Goal: Transaction & Acquisition: Register for event/course

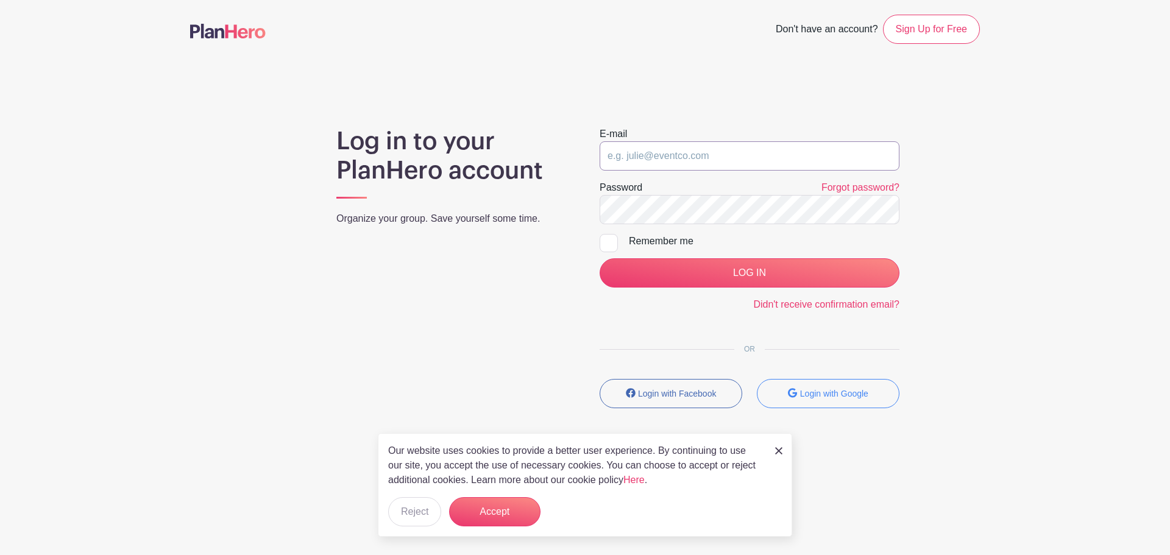
click at [650, 156] on input "email" at bounding box center [750, 155] width 300 height 29
type input "[EMAIL_ADDRESS][DOMAIN_NAME]"
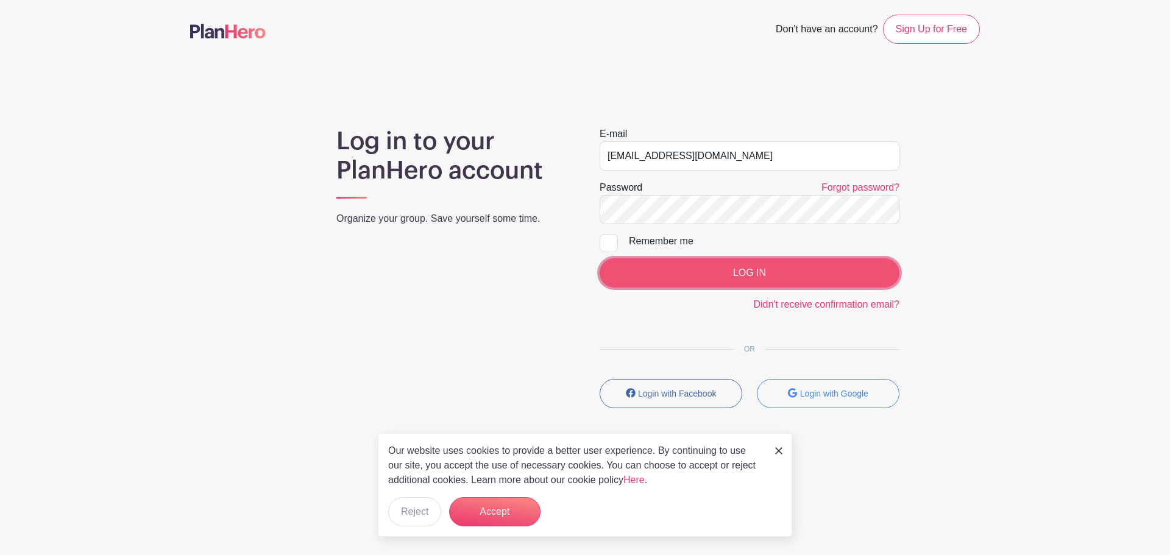
click at [718, 272] on input "LOG IN" at bounding box center [750, 272] width 300 height 29
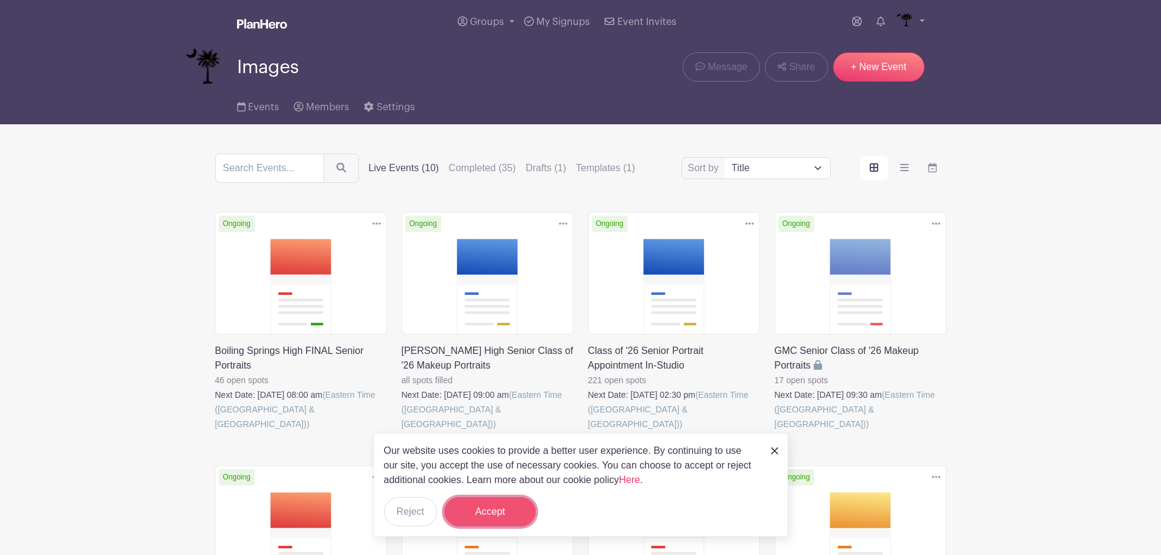
click at [515, 519] on button "Accept" at bounding box center [489, 511] width 91 height 29
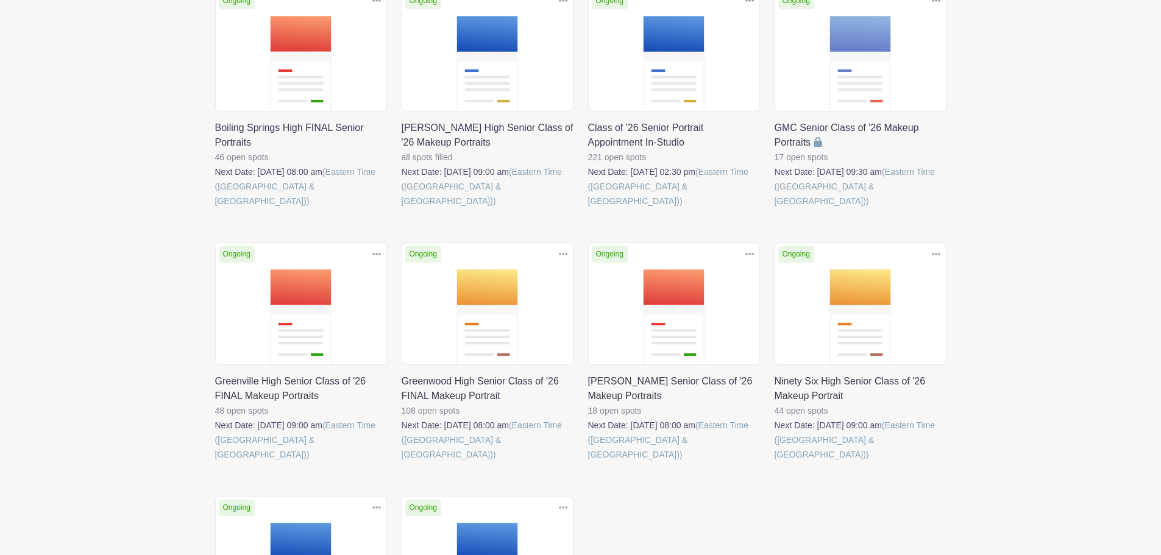
scroll to position [244, 0]
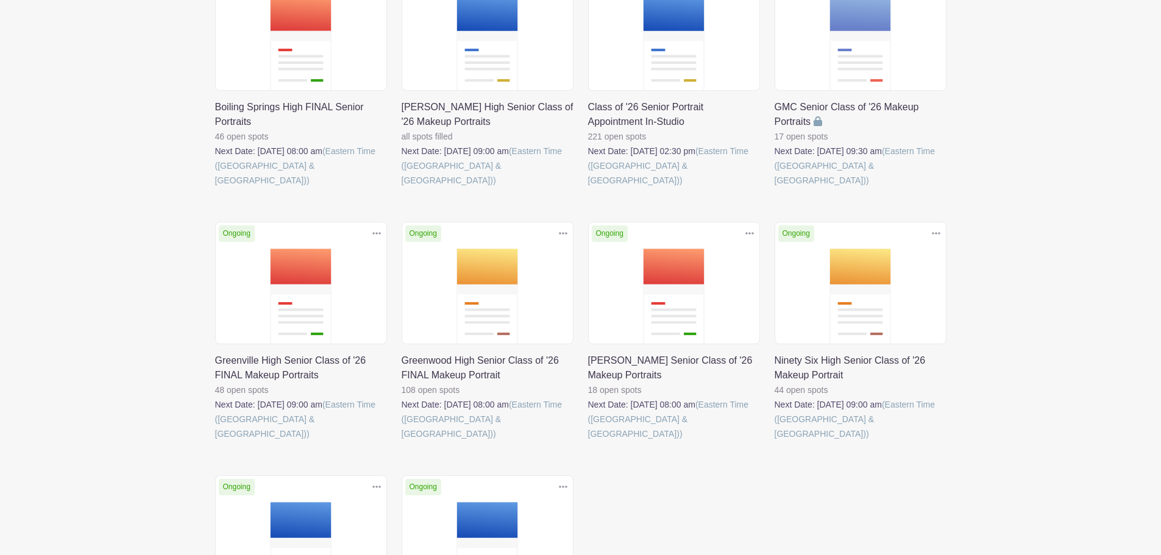
click at [588, 441] on link at bounding box center [588, 441] width 0 height 0
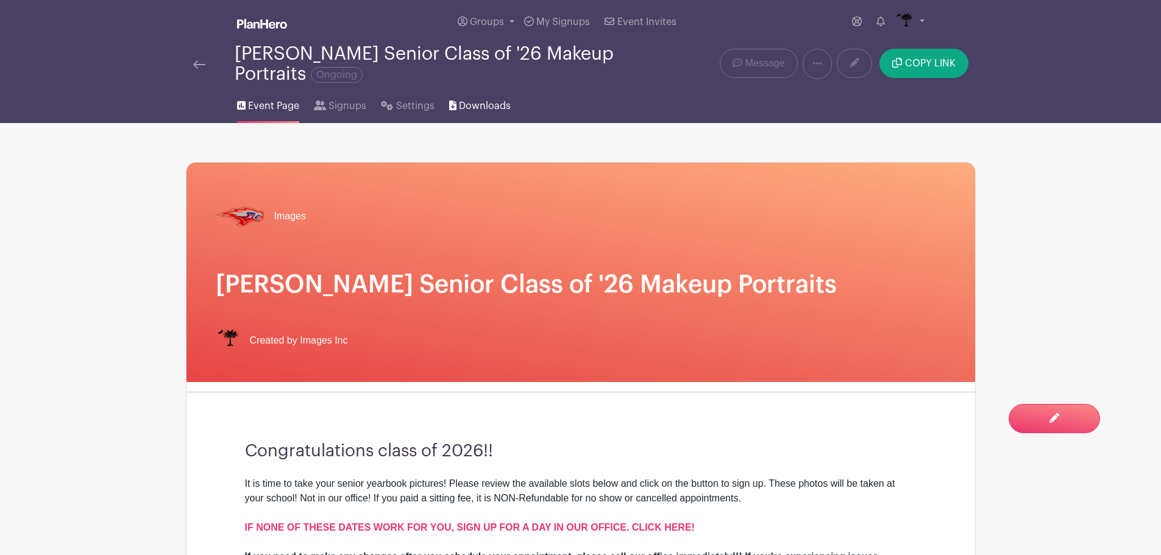
click at [478, 99] on span "Downloads" at bounding box center [485, 106] width 52 height 15
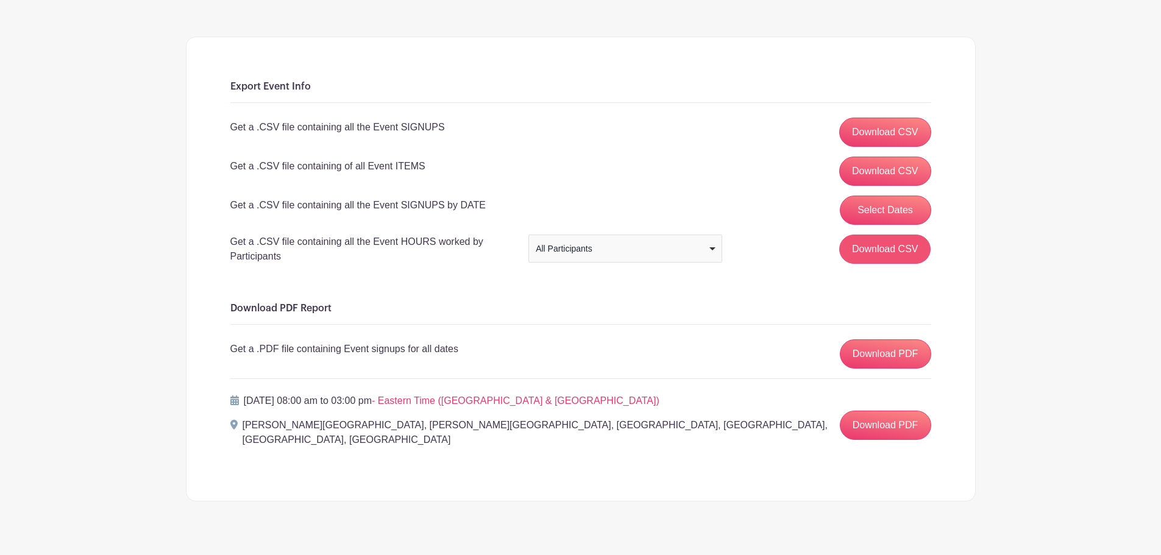
scroll to position [133, 0]
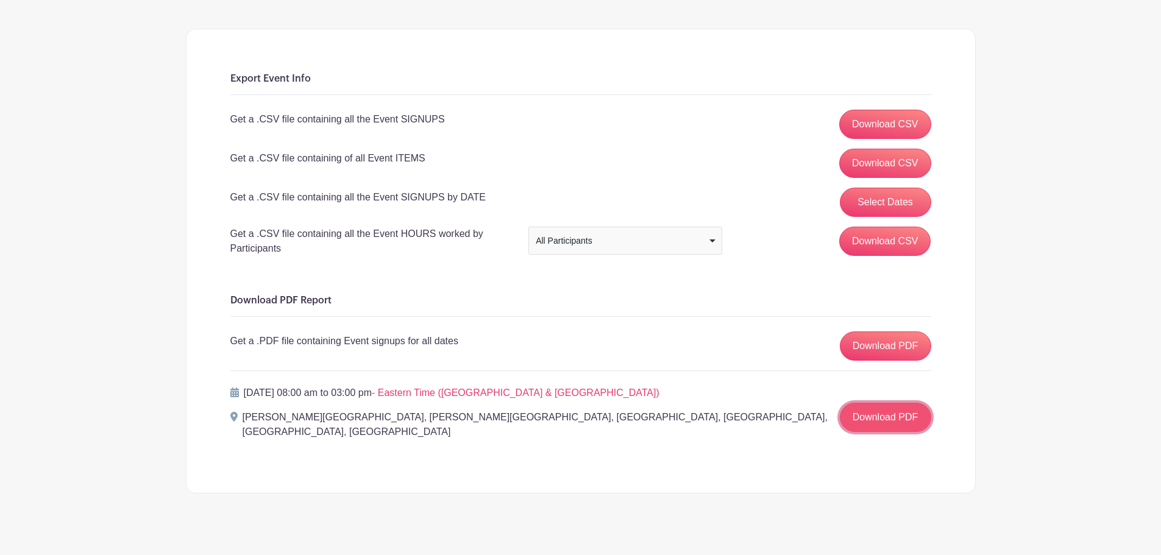
click at [892, 414] on link "Download PDF" at bounding box center [885, 417] width 91 height 29
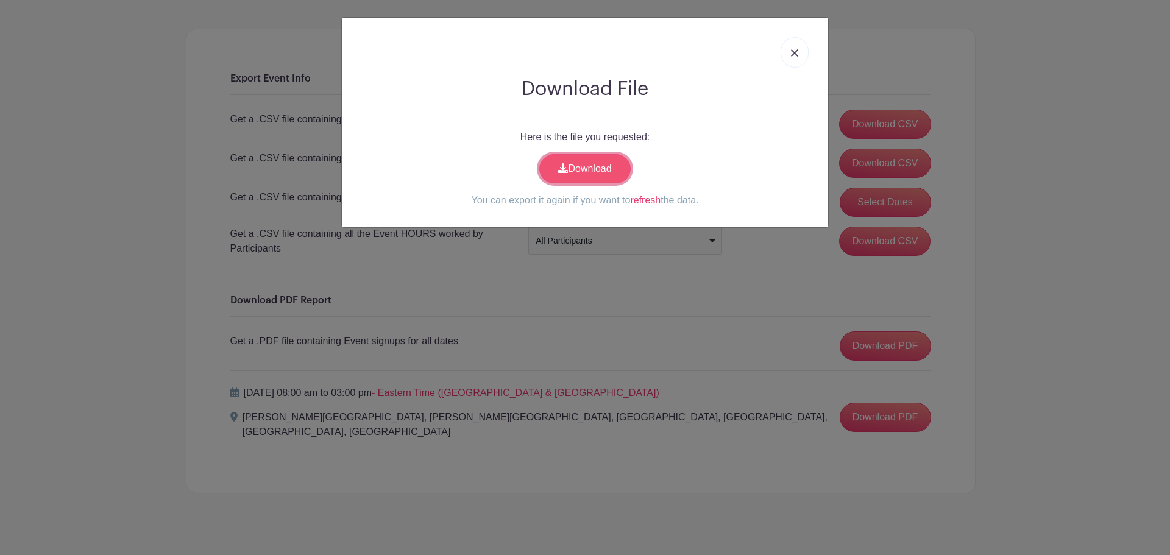
click at [589, 175] on link "Download" at bounding box center [584, 168] width 91 height 29
click at [798, 48] on link at bounding box center [795, 52] width 28 height 30
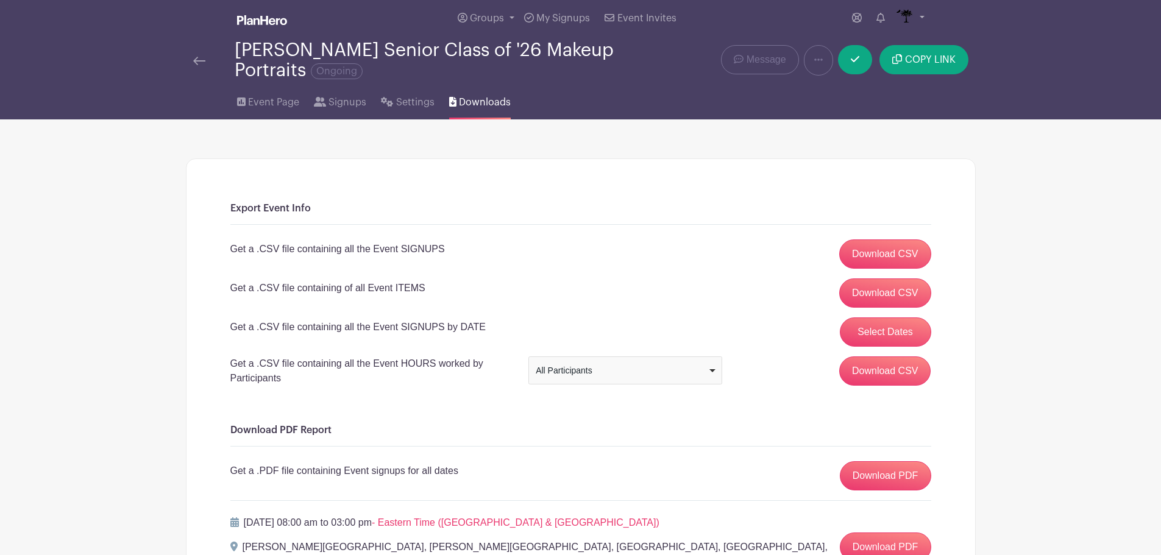
scroll to position [0, 0]
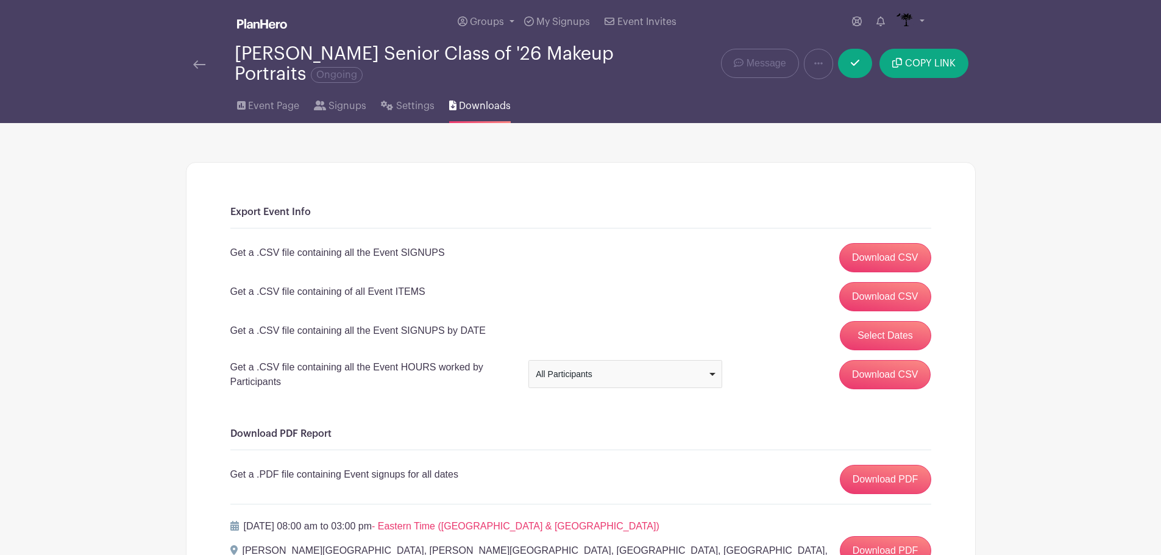
click at [202, 63] on img at bounding box center [199, 64] width 12 height 9
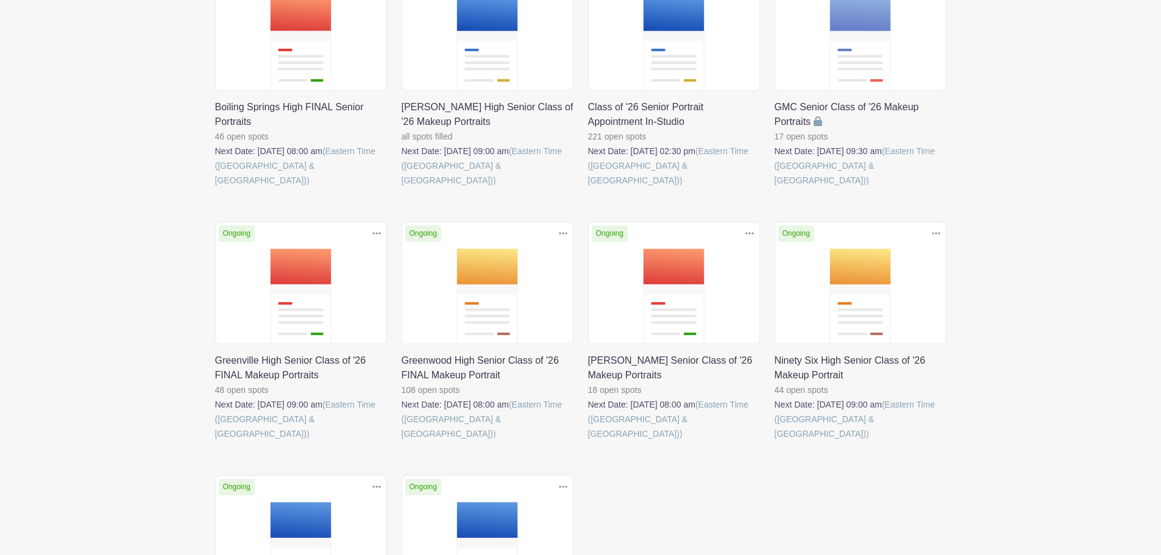
click at [588, 441] on link at bounding box center [588, 441] width 0 height 0
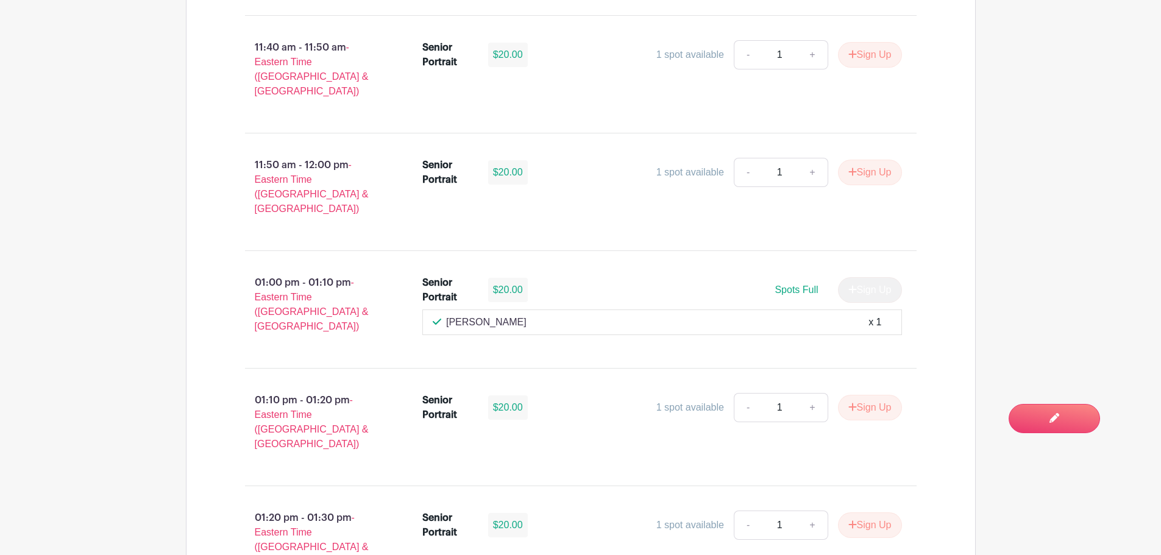
scroll to position [3534, 0]
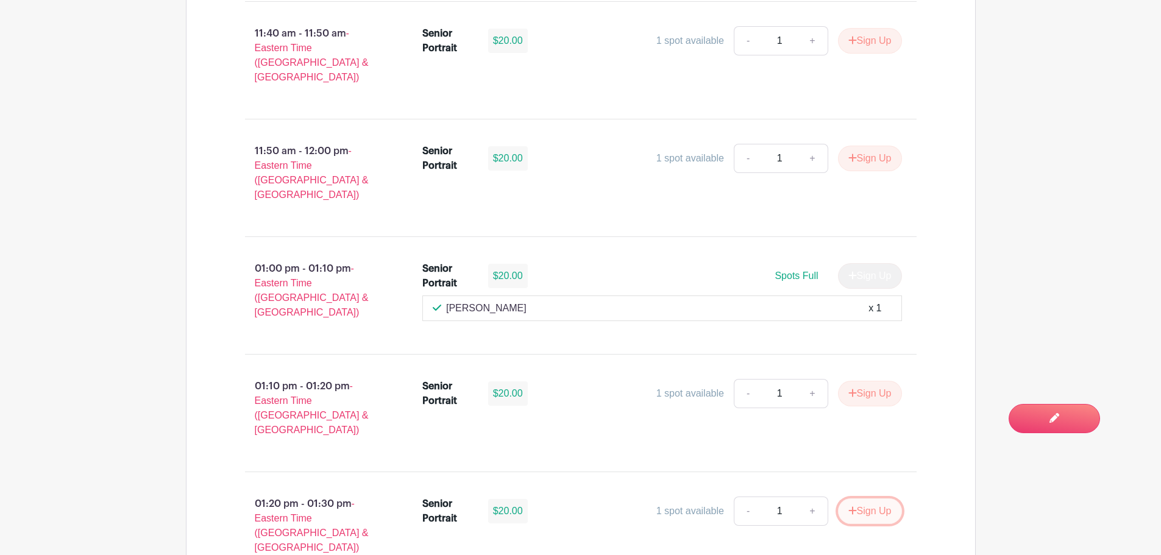
click at [868, 498] on button "Sign Up" at bounding box center [870, 511] width 64 height 26
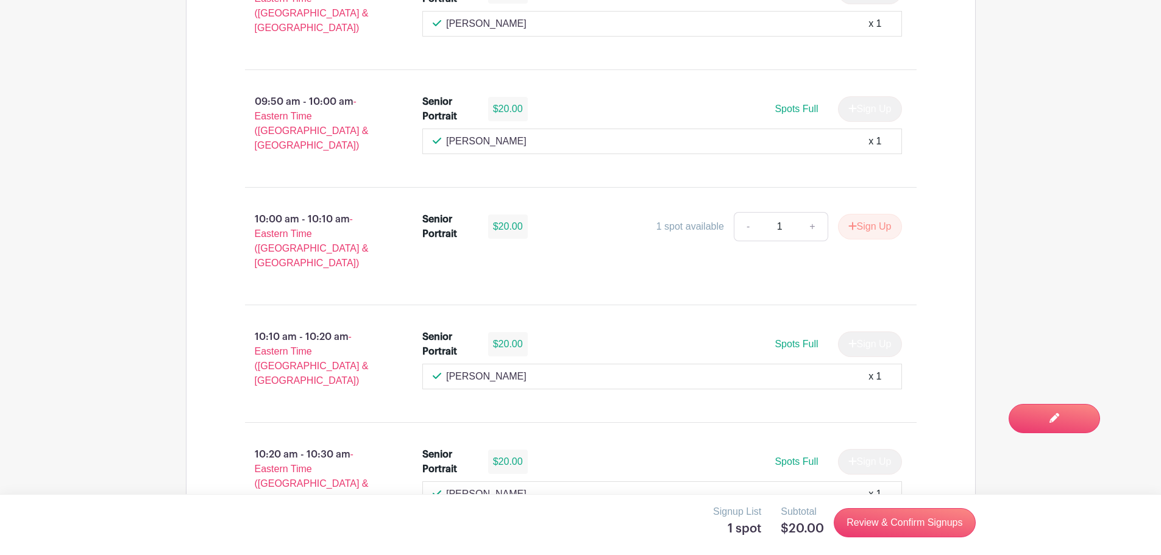
scroll to position [2194, 0]
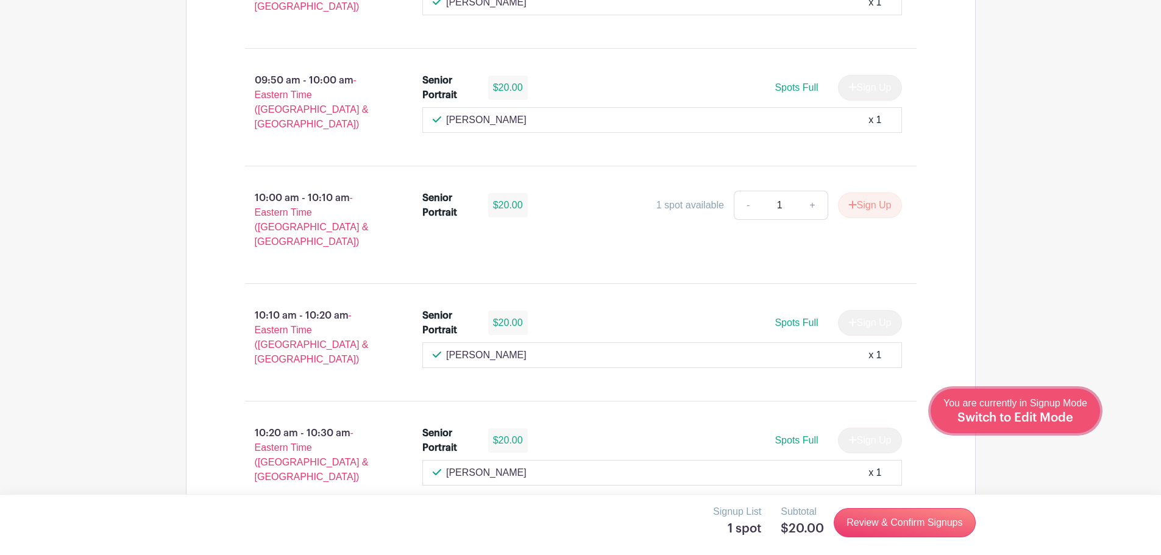
click at [1032, 422] on span "Switch to Edit Mode" at bounding box center [1015, 418] width 116 height 12
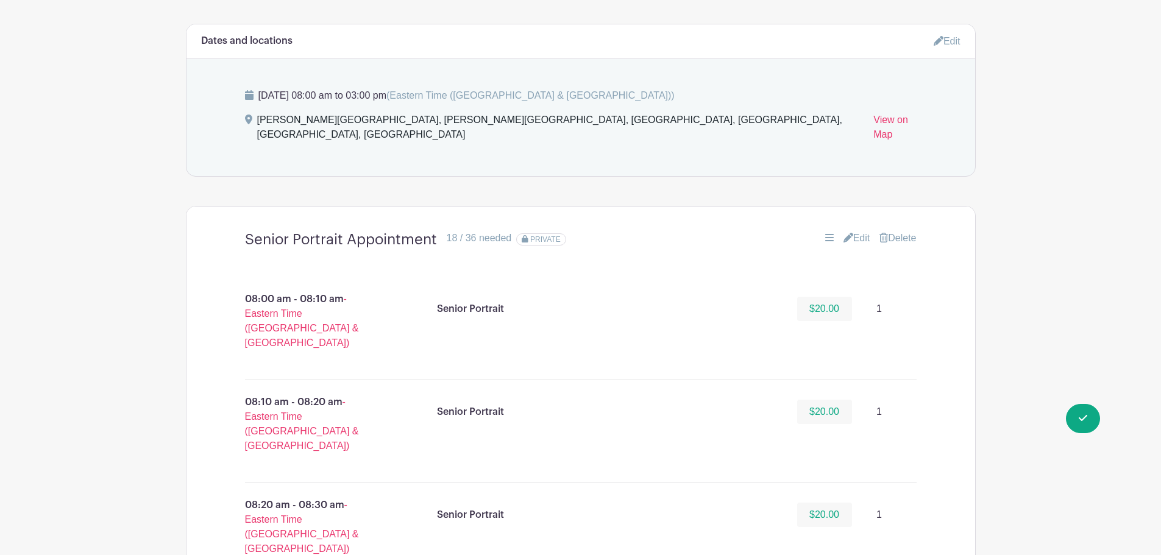
scroll to position [731, 0]
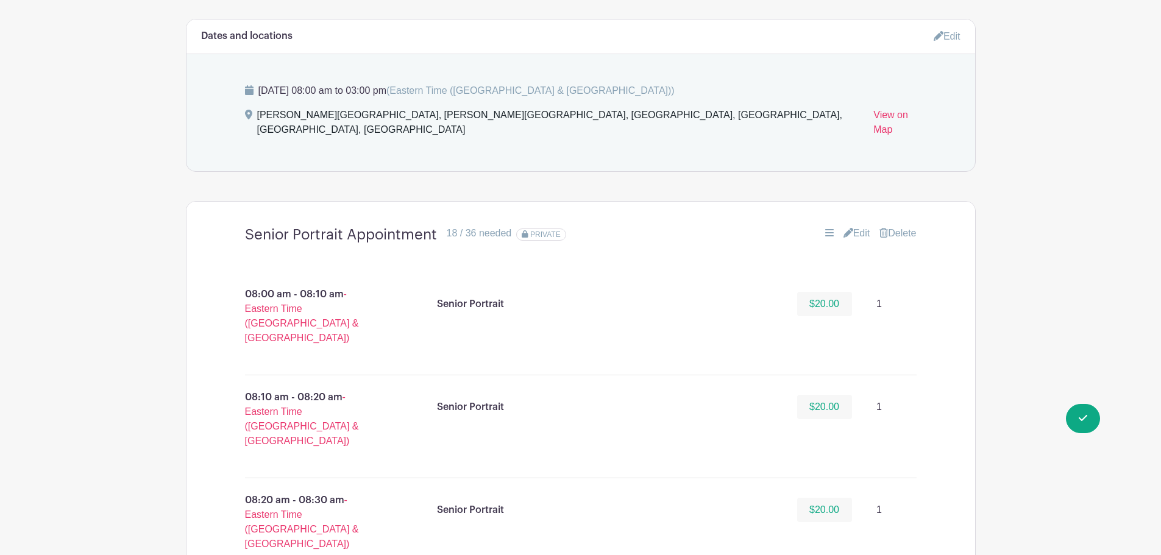
click at [848, 226] on link "Edit" at bounding box center [856, 233] width 27 height 15
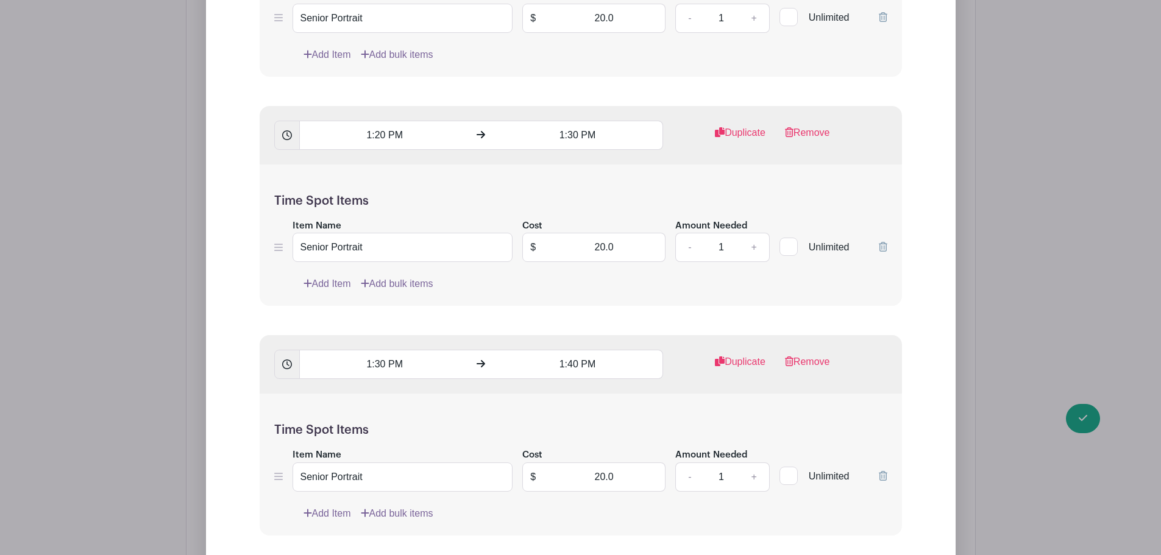
scroll to position [7007, 0]
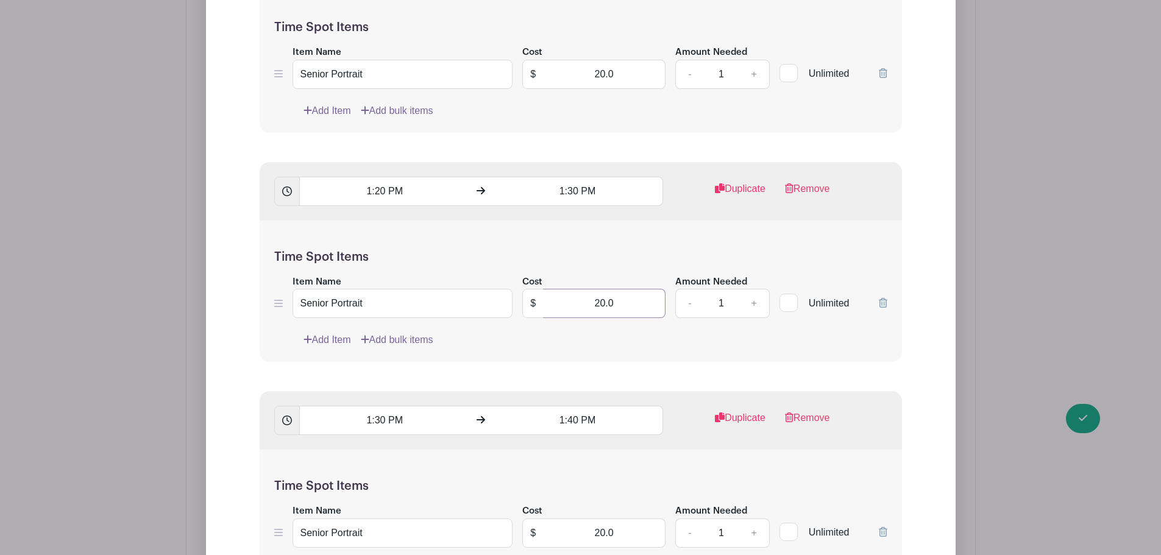
drag, startPoint x: 559, startPoint y: 285, endPoint x: 643, endPoint y: 280, distance: 83.6
click at [643, 289] on input "20.0" at bounding box center [604, 303] width 122 height 29
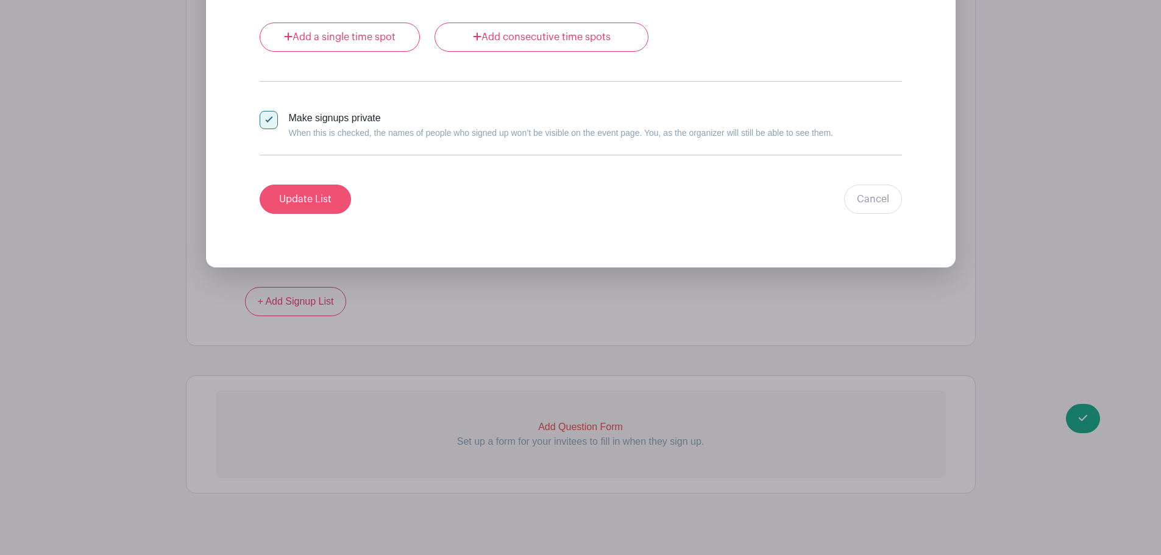
type input "0"
click at [306, 190] on input "Update List" at bounding box center [305, 199] width 91 height 29
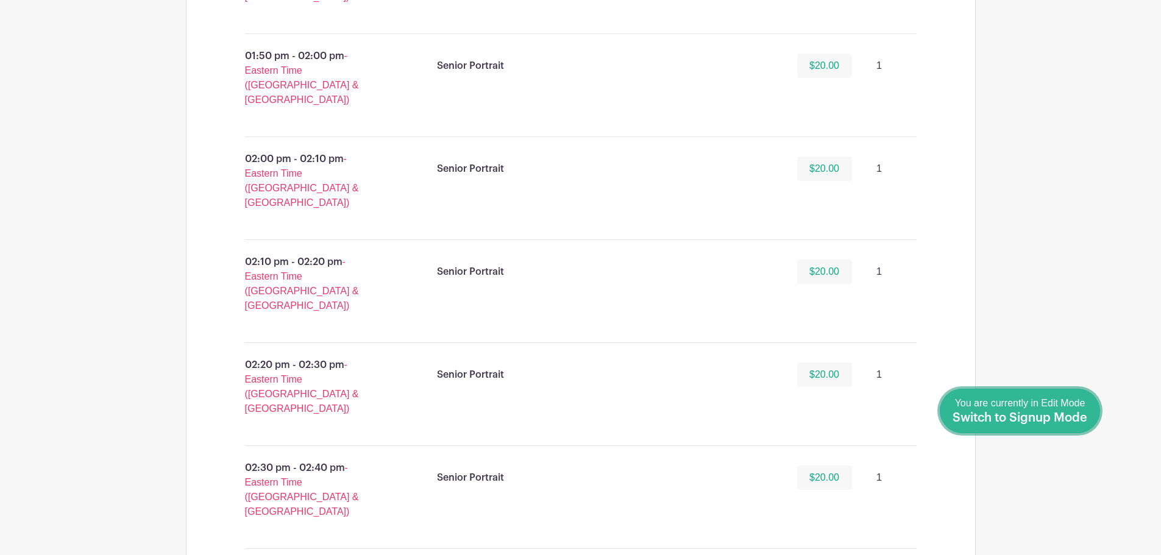
click at [1083, 408] on span "You are currently in Edit Mode Switch to Signup Mode" at bounding box center [1019, 411] width 135 height 26
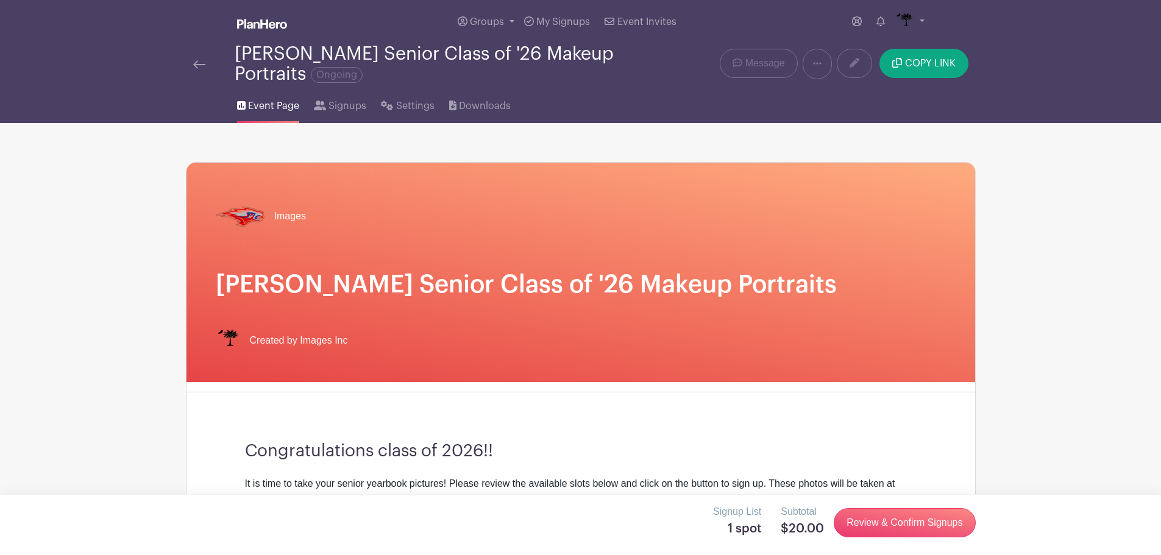
click at [200, 65] on img at bounding box center [199, 64] width 12 height 9
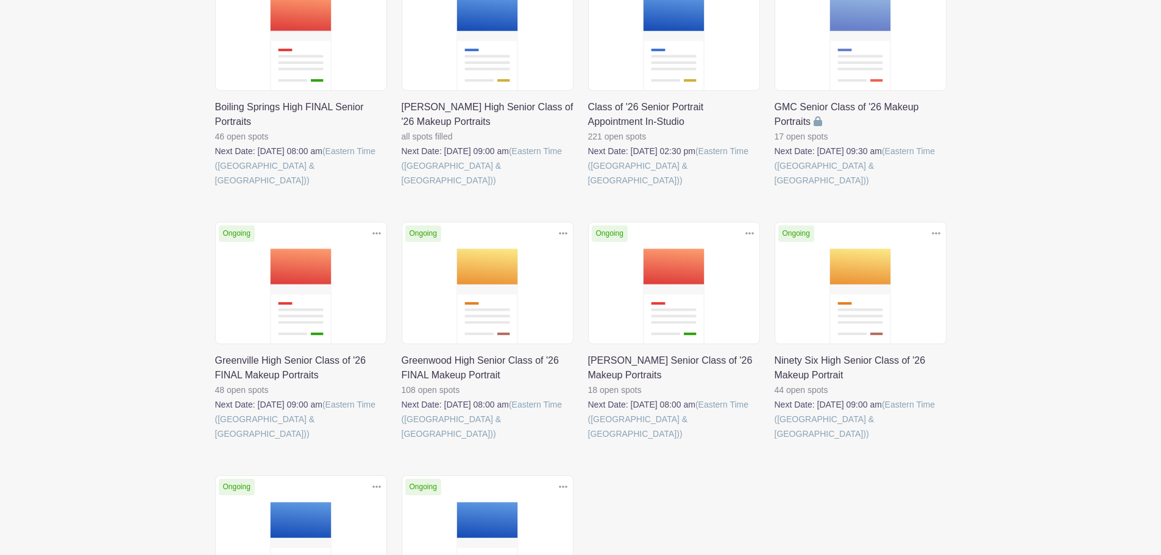
click at [588, 441] on link at bounding box center [588, 441] width 0 height 0
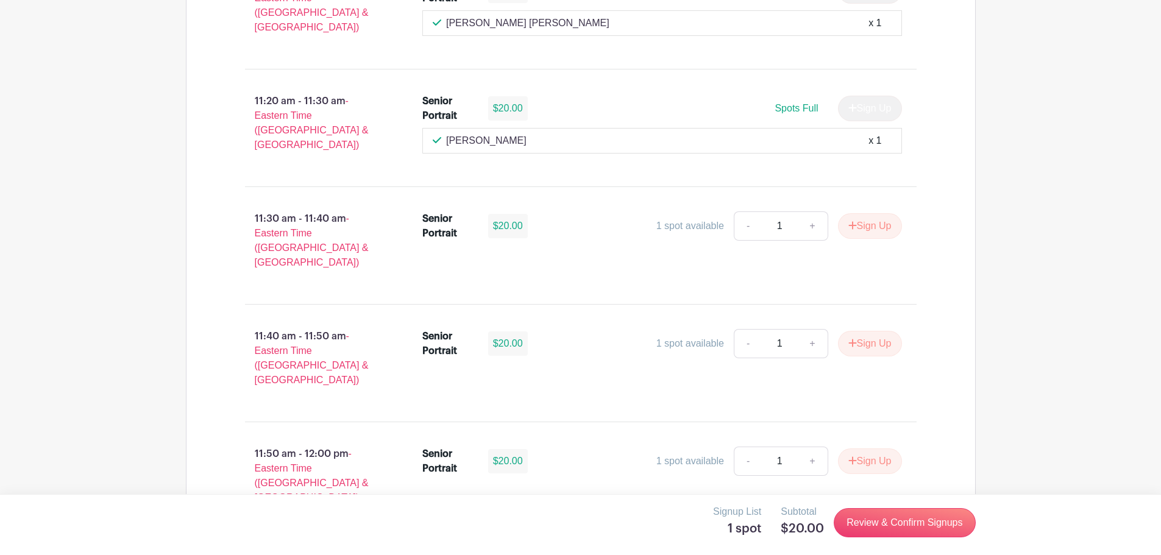
scroll to position [3534, 0]
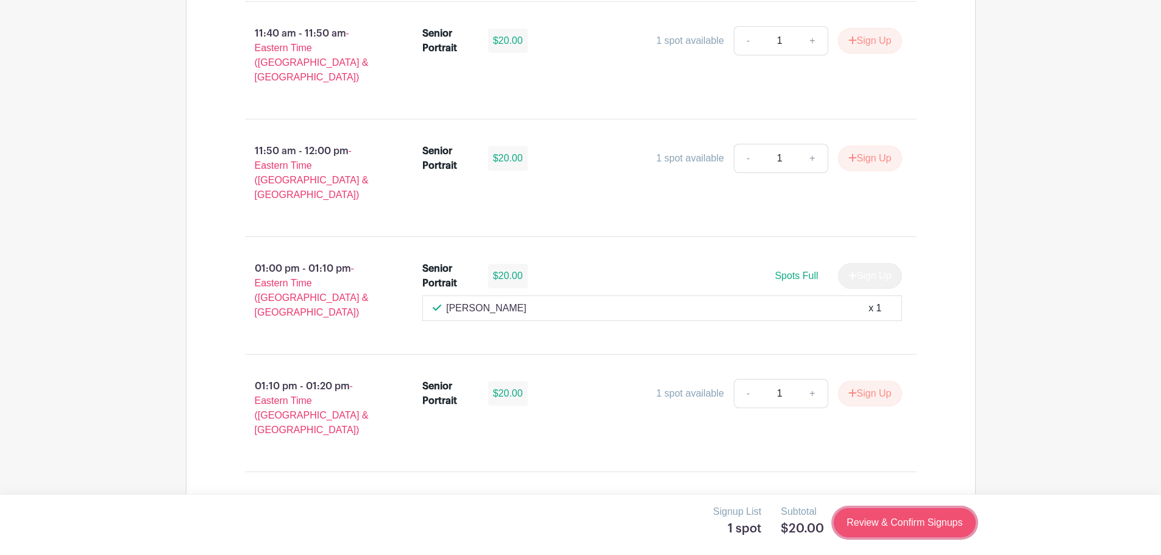
click at [896, 525] on link "Review & Confirm Signups" at bounding box center [904, 522] width 141 height 29
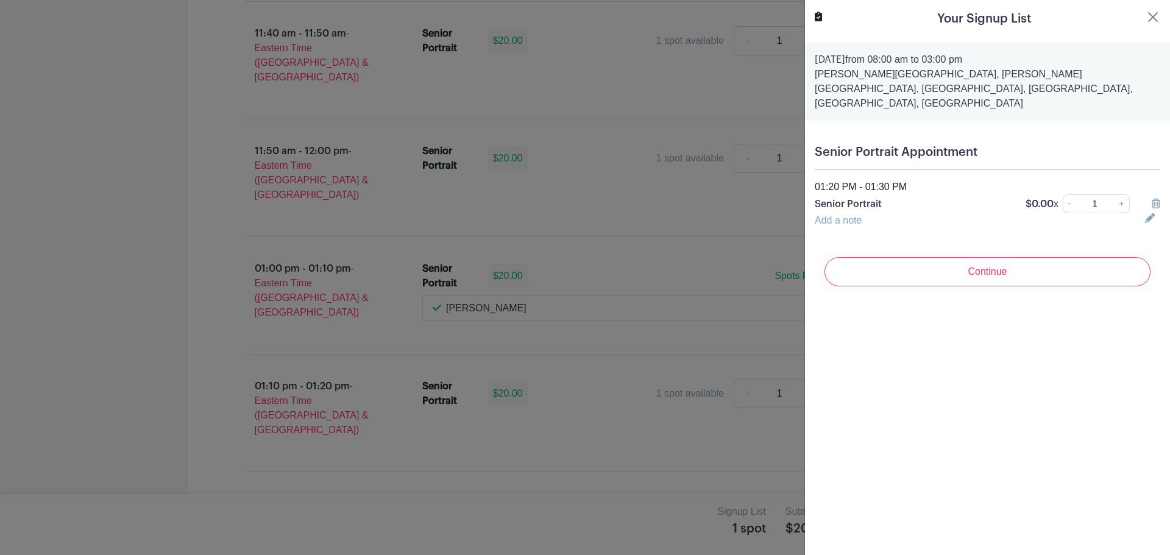
click at [851, 215] on link "Add a note" at bounding box center [838, 220] width 47 height 10
click at [851, 213] on input "text" at bounding box center [973, 227] width 316 height 29
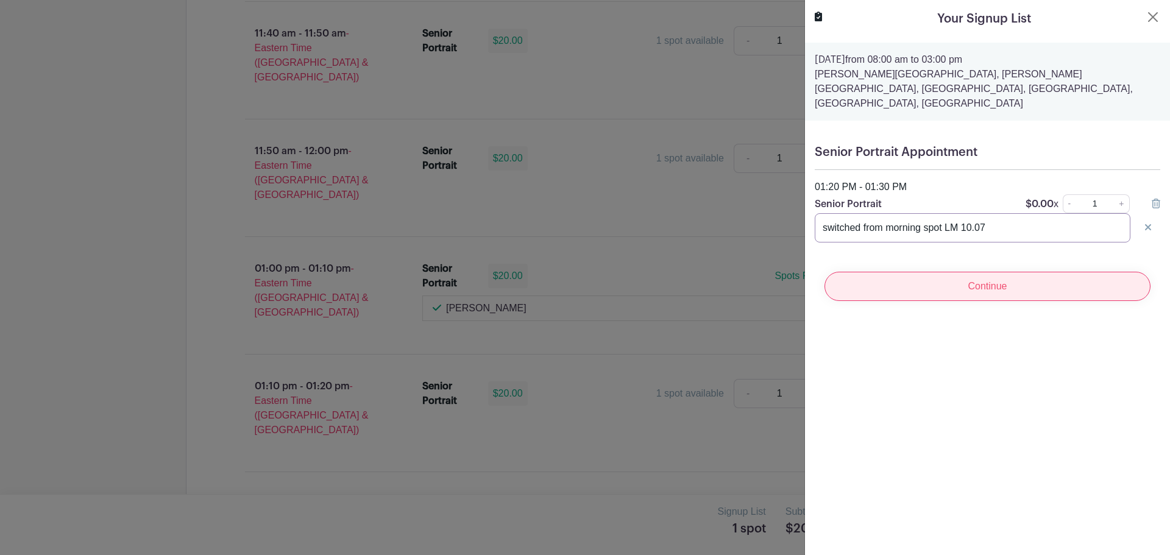
type input "switched from morning spot LM 10.07"
click at [985, 272] on input "Continue" at bounding box center [987, 286] width 326 height 29
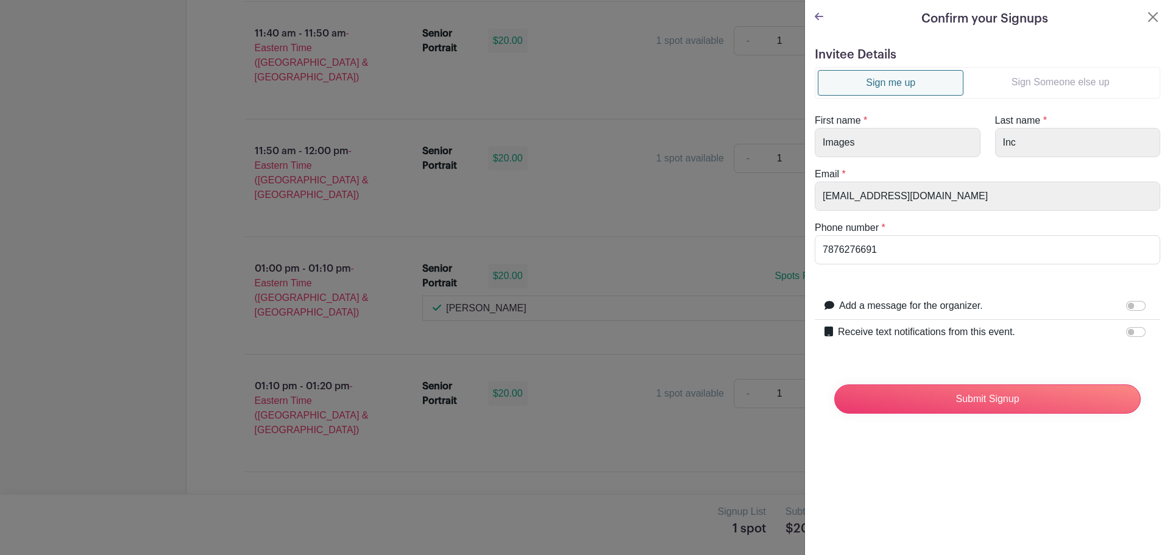
click at [1041, 78] on link "Sign Someone else up" at bounding box center [1060, 82] width 194 height 24
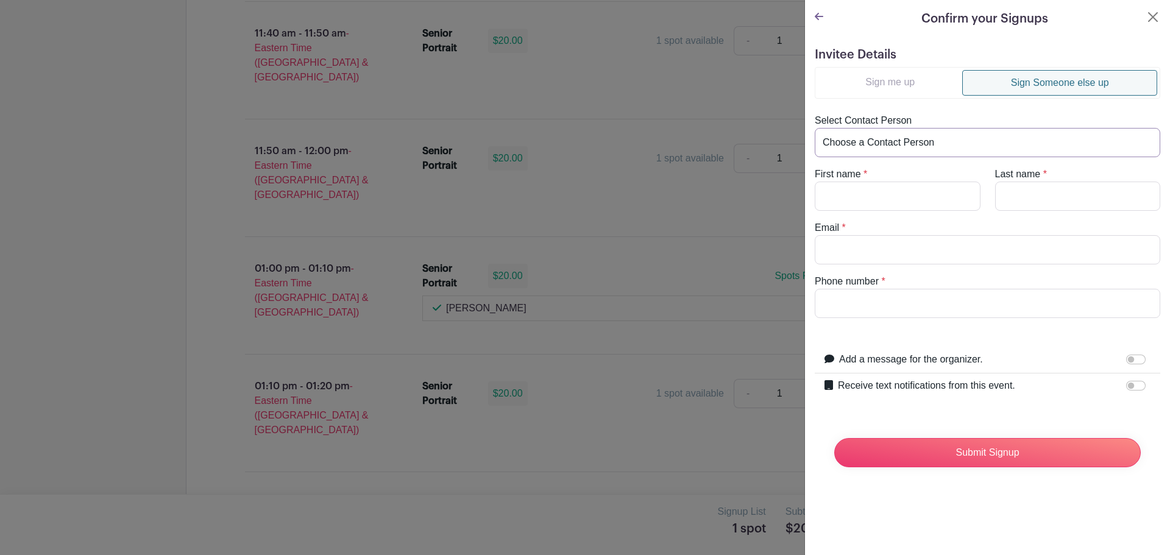
click at [914, 138] on select "Choose a Contact Person [PERSON_NAME] ([EMAIL_ADDRESS][DOMAIN_NAME]) [PERSON_NA…" at bounding box center [987, 142] width 345 height 29
select select "[EMAIL_ADDRESS][DOMAIN_NAME]"
click at [815, 128] on select "Choose a Contact Person [PERSON_NAME] ([EMAIL_ADDRESS][DOMAIN_NAME]) [PERSON_NA…" at bounding box center [987, 142] width 345 height 29
type input "Piper"
type input "[PERSON_NAME]"
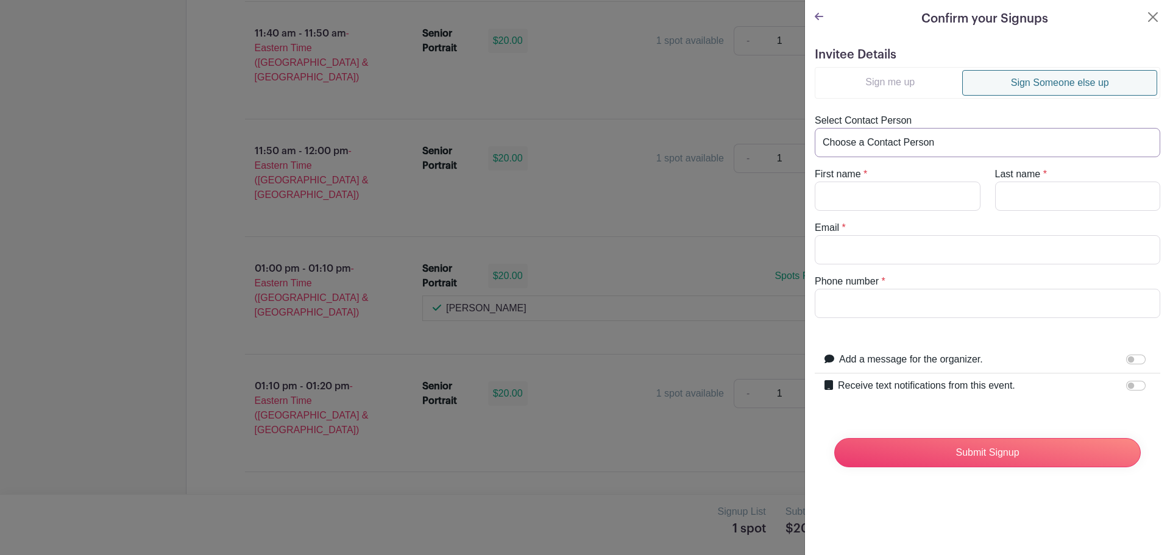
type input "[EMAIL_ADDRESS][DOMAIN_NAME]"
type input "8034402662"
click at [1126, 388] on input "Receive text notifications from this event." at bounding box center [1135, 386] width 19 height 10
checkbox input "true"
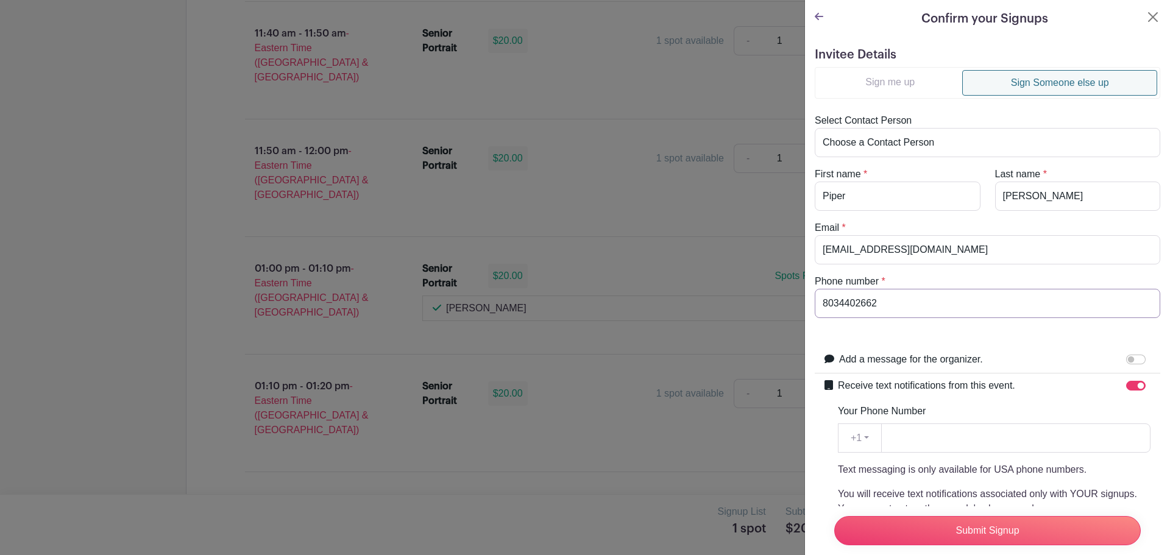
drag, startPoint x: 926, startPoint y: 298, endPoint x: 760, endPoint y: 306, distance: 166.6
paste input "8034402662"
type input "8034402662"
click at [919, 528] on input "Submit Signup" at bounding box center [987, 530] width 306 height 29
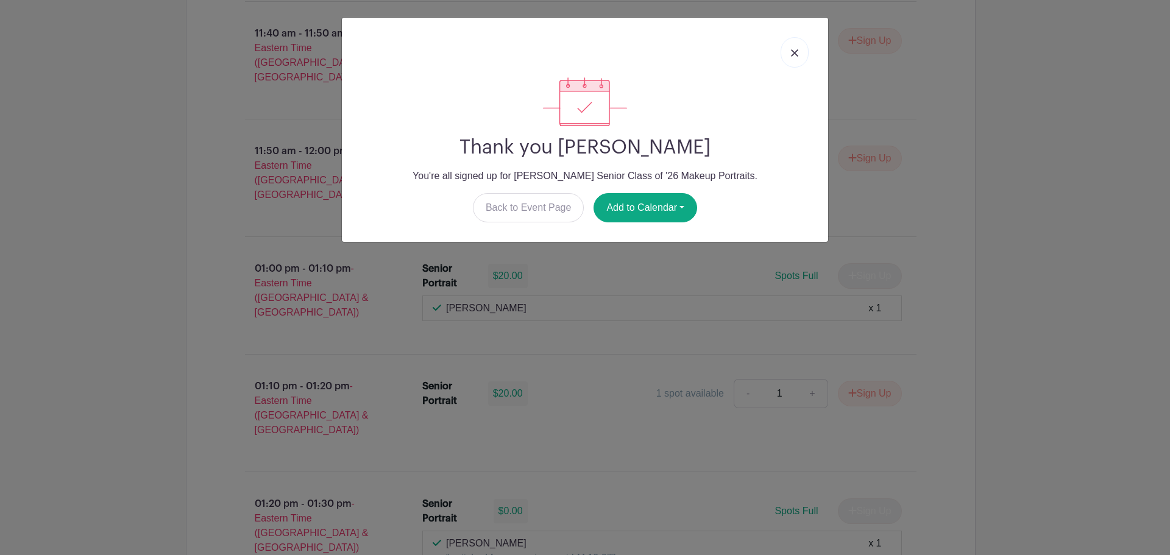
click at [795, 50] on img at bounding box center [794, 52] width 7 height 7
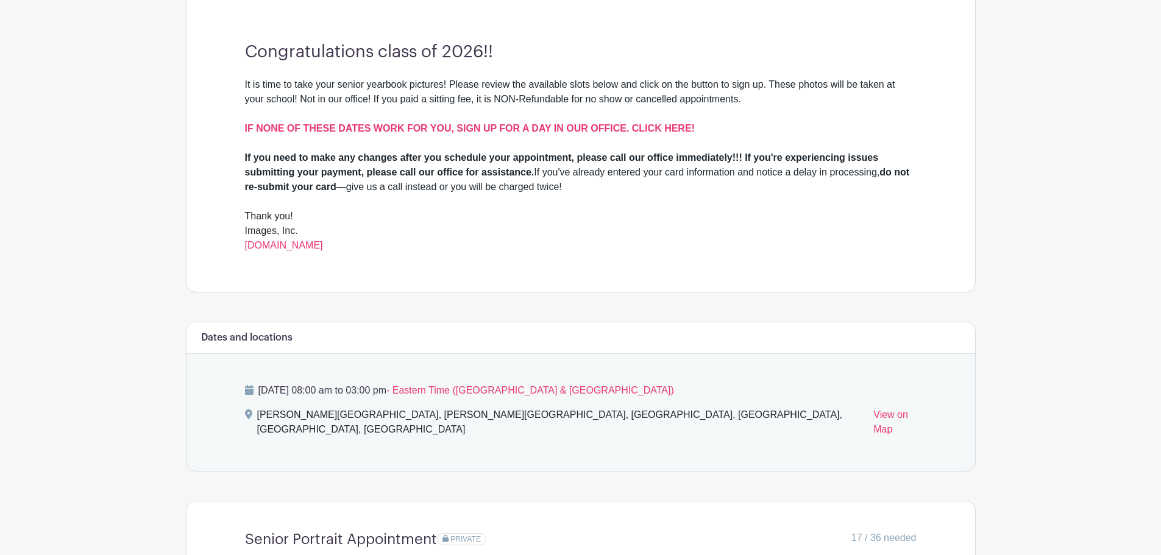
scroll to position [61, 0]
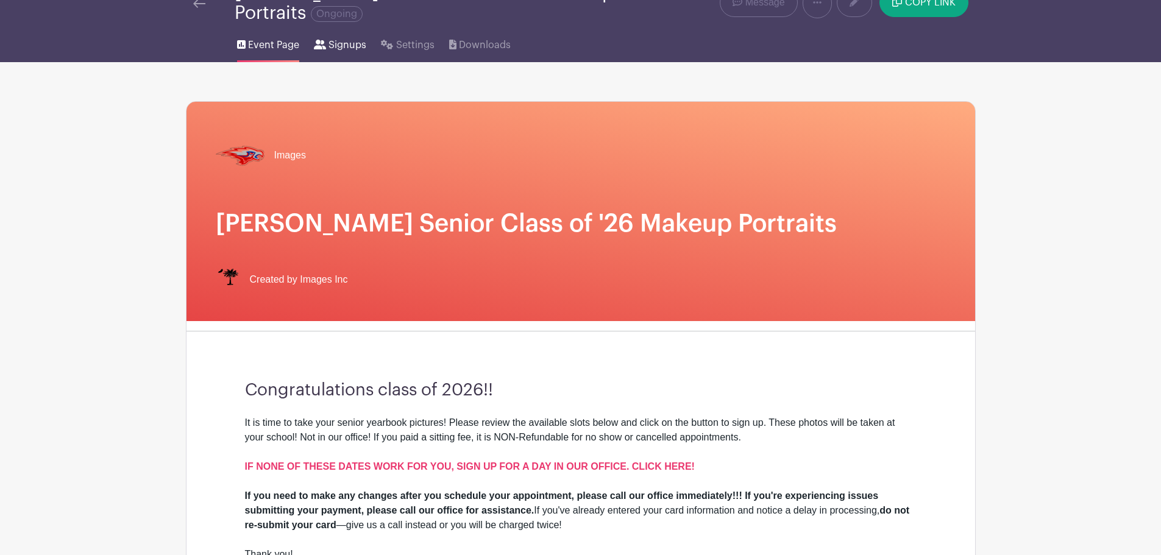
click at [336, 46] on span "Signups" at bounding box center [347, 45] width 38 height 15
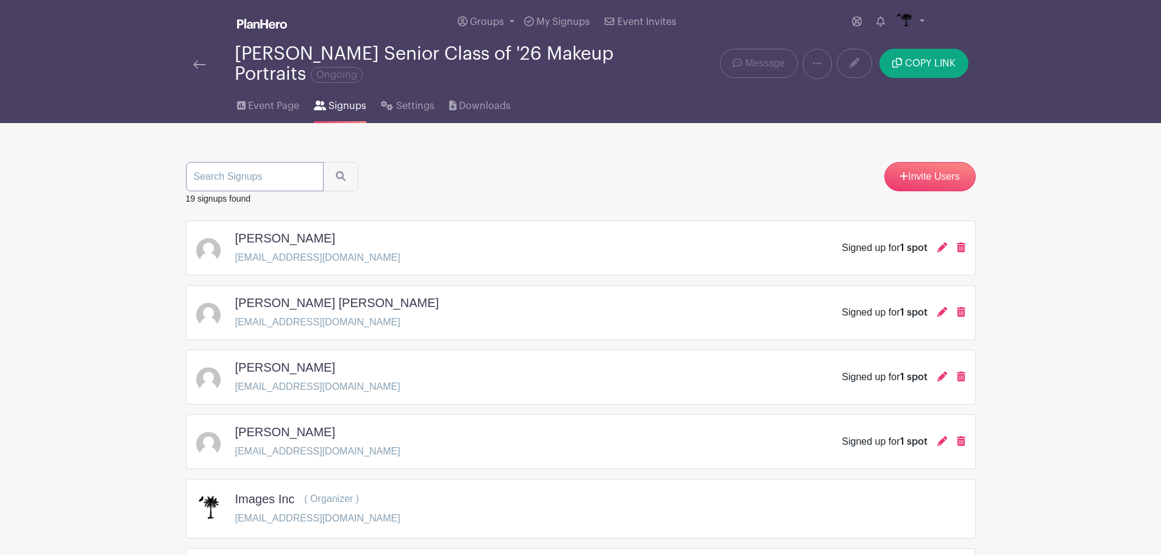
click at [291, 175] on input "search" at bounding box center [255, 176] width 138 height 29
type input "[PERSON_NAME]"
click at [323, 162] on button "submit" at bounding box center [340, 176] width 35 height 29
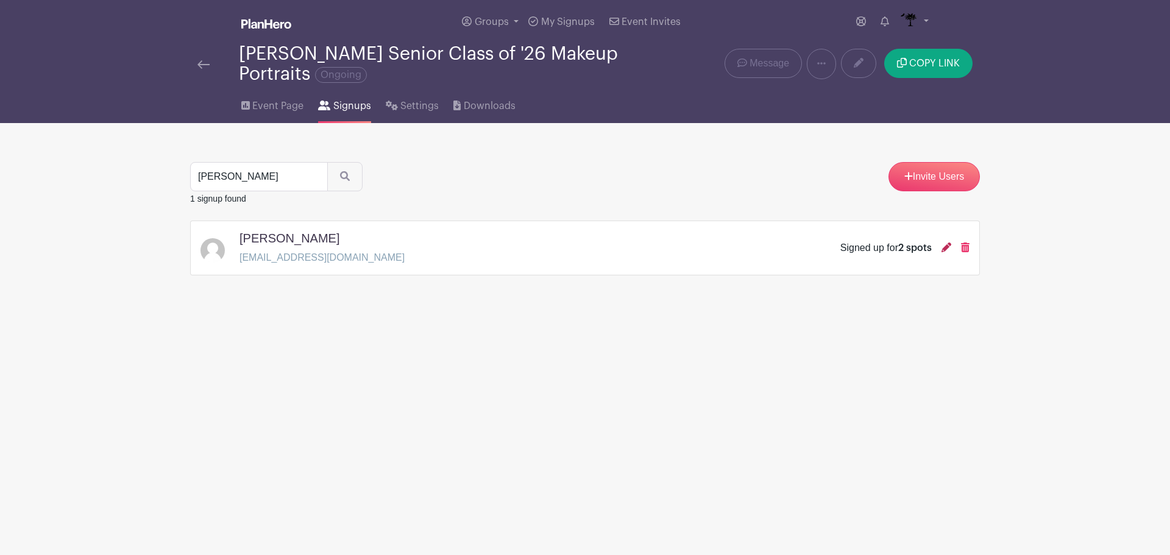
click at [946, 243] on icon at bounding box center [946, 248] width 10 height 10
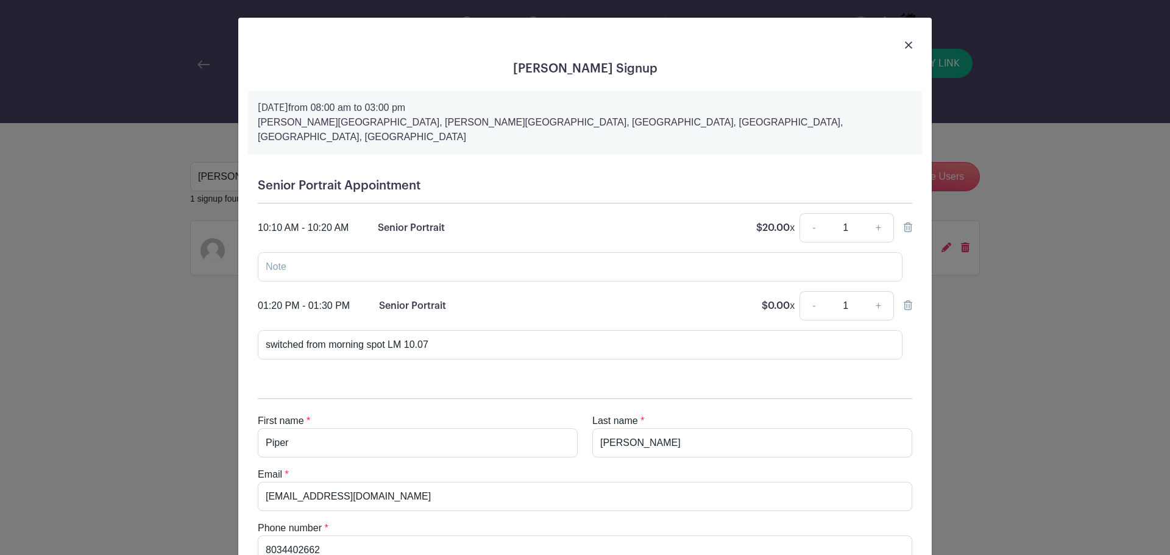
click at [904, 222] on link at bounding box center [908, 227] width 9 height 10
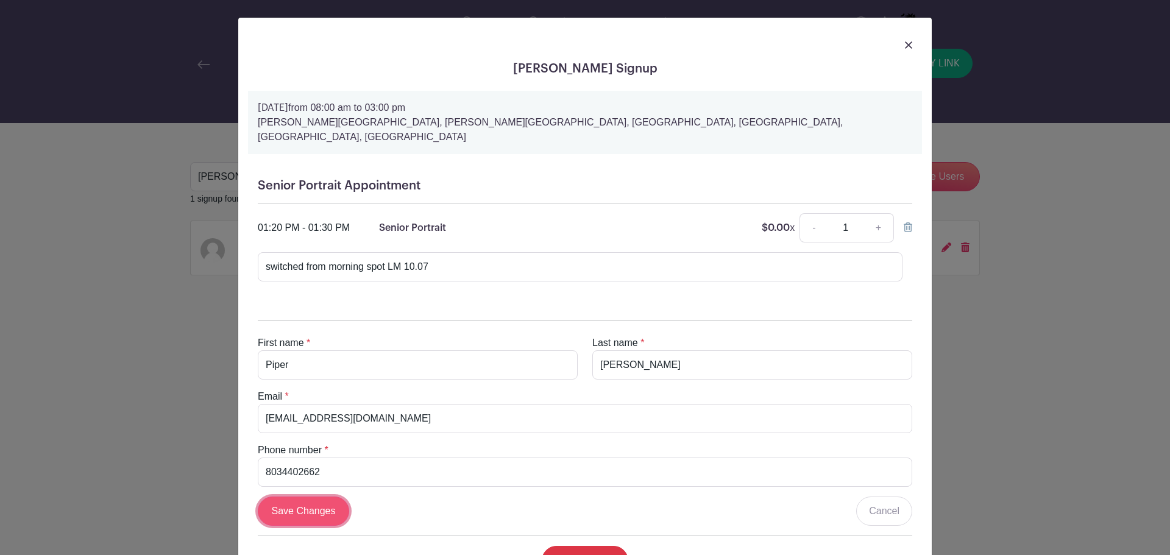
click at [289, 501] on input "Save Changes" at bounding box center [303, 511] width 91 height 29
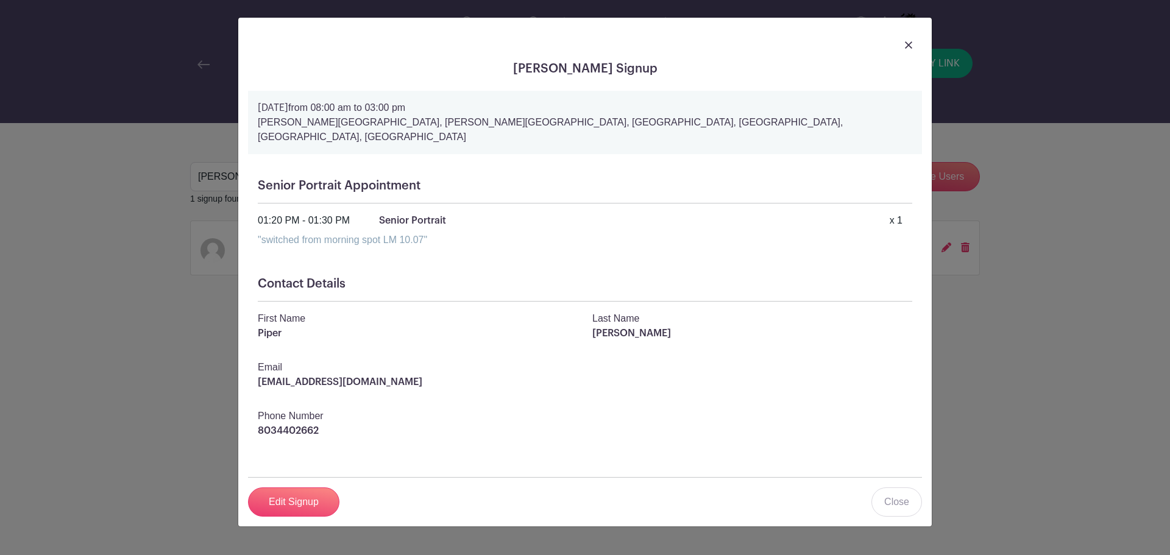
click at [905, 48] on img at bounding box center [908, 44] width 7 height 7
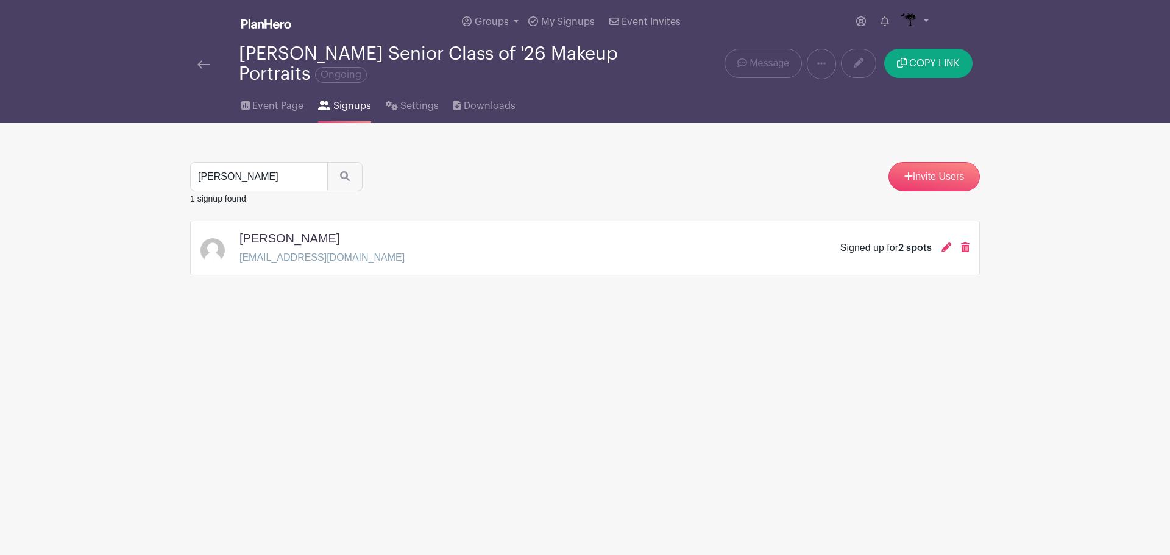
click at [202, 70] on link at bounding box center [203, 64] width 12 height 15
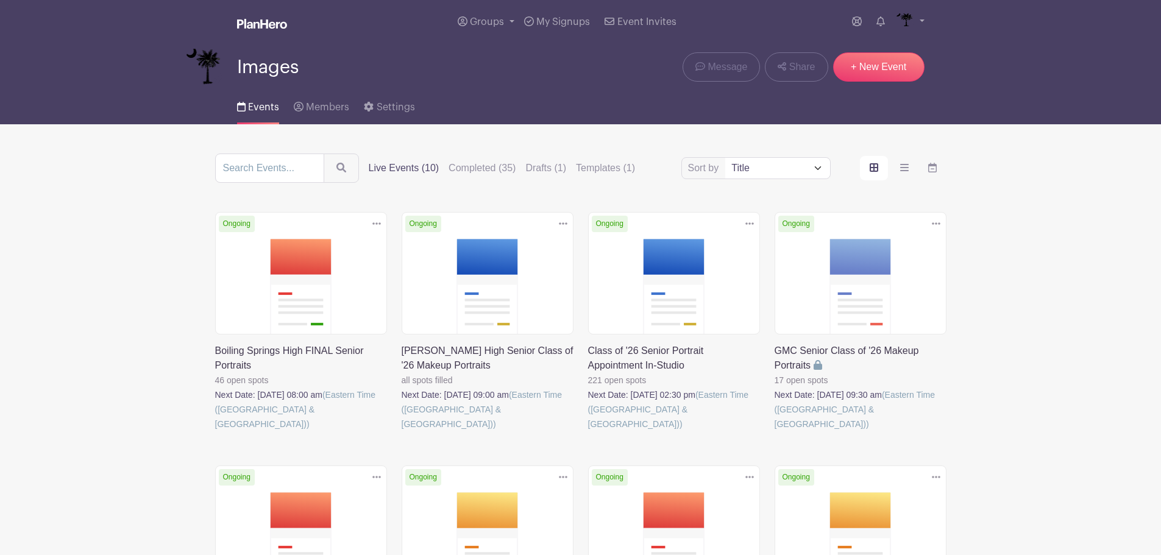
click at [774, 431] on link at bounding box center [774, 431] width 0 height 0
